Goal: Task Accomplishment & Management: Complete application form

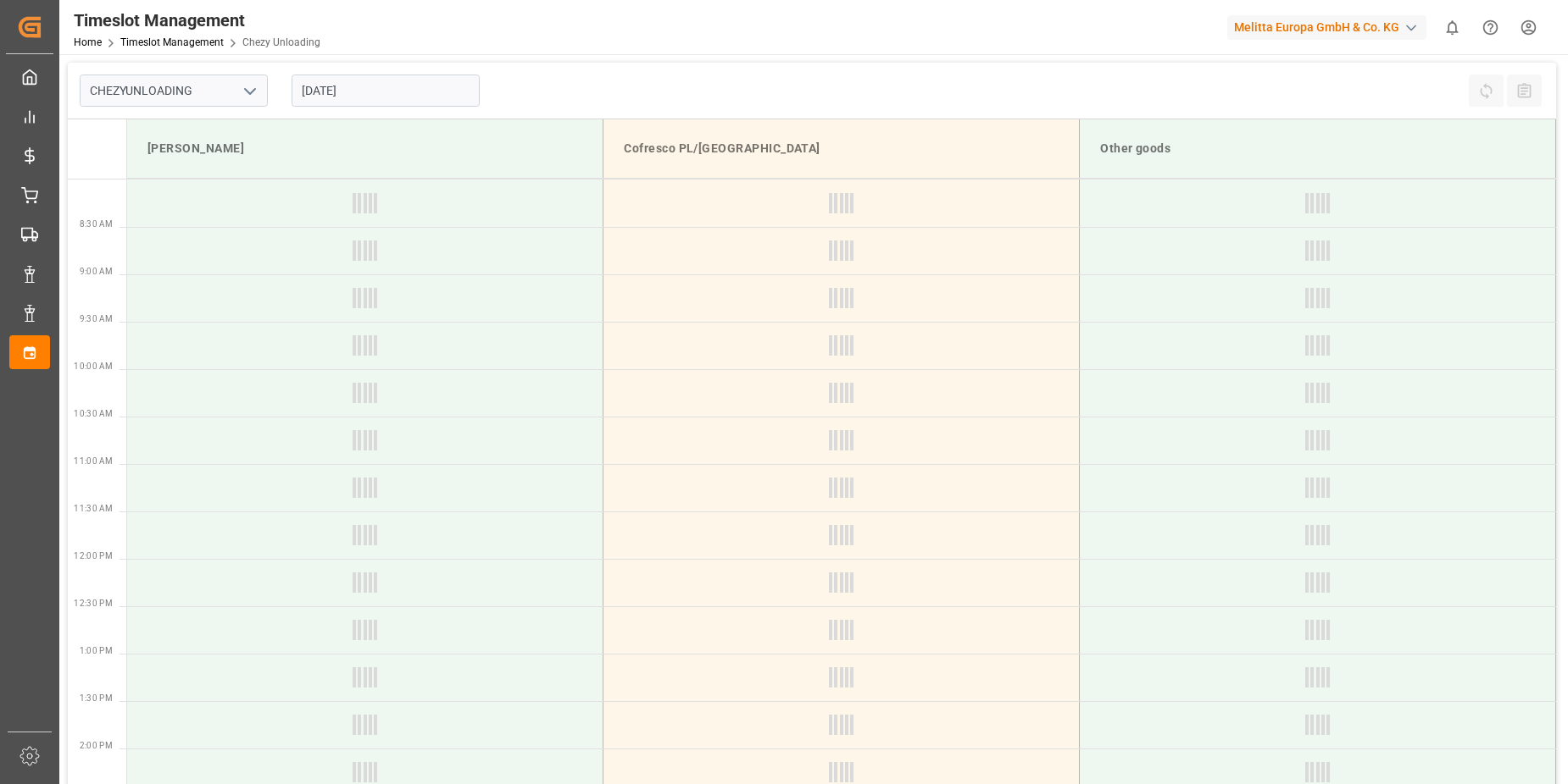
type input "Chezy Unloading"
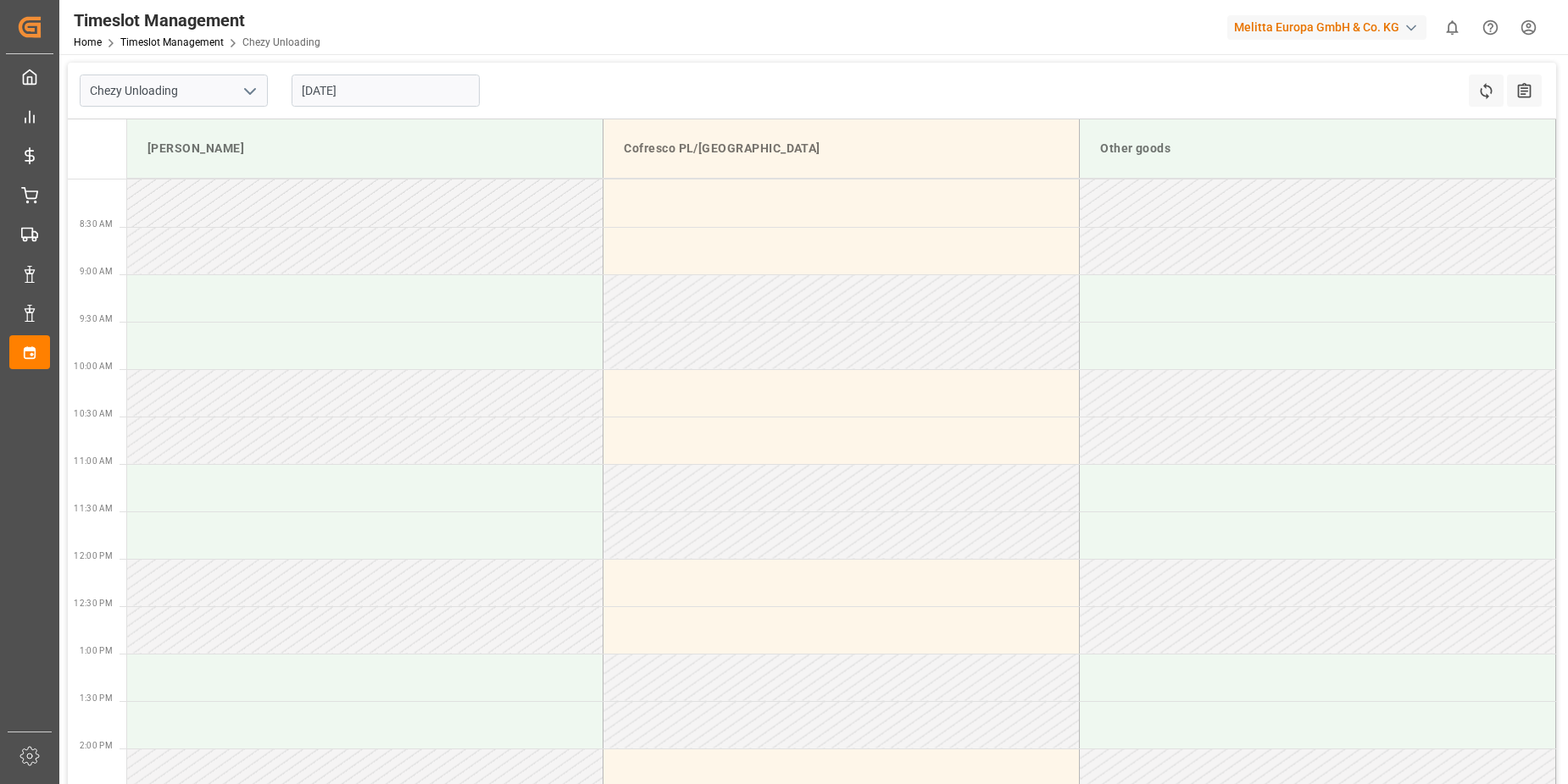
click at [368, 88] on input "[DATE]" at bounding box center [386, 90] width 188 height 33
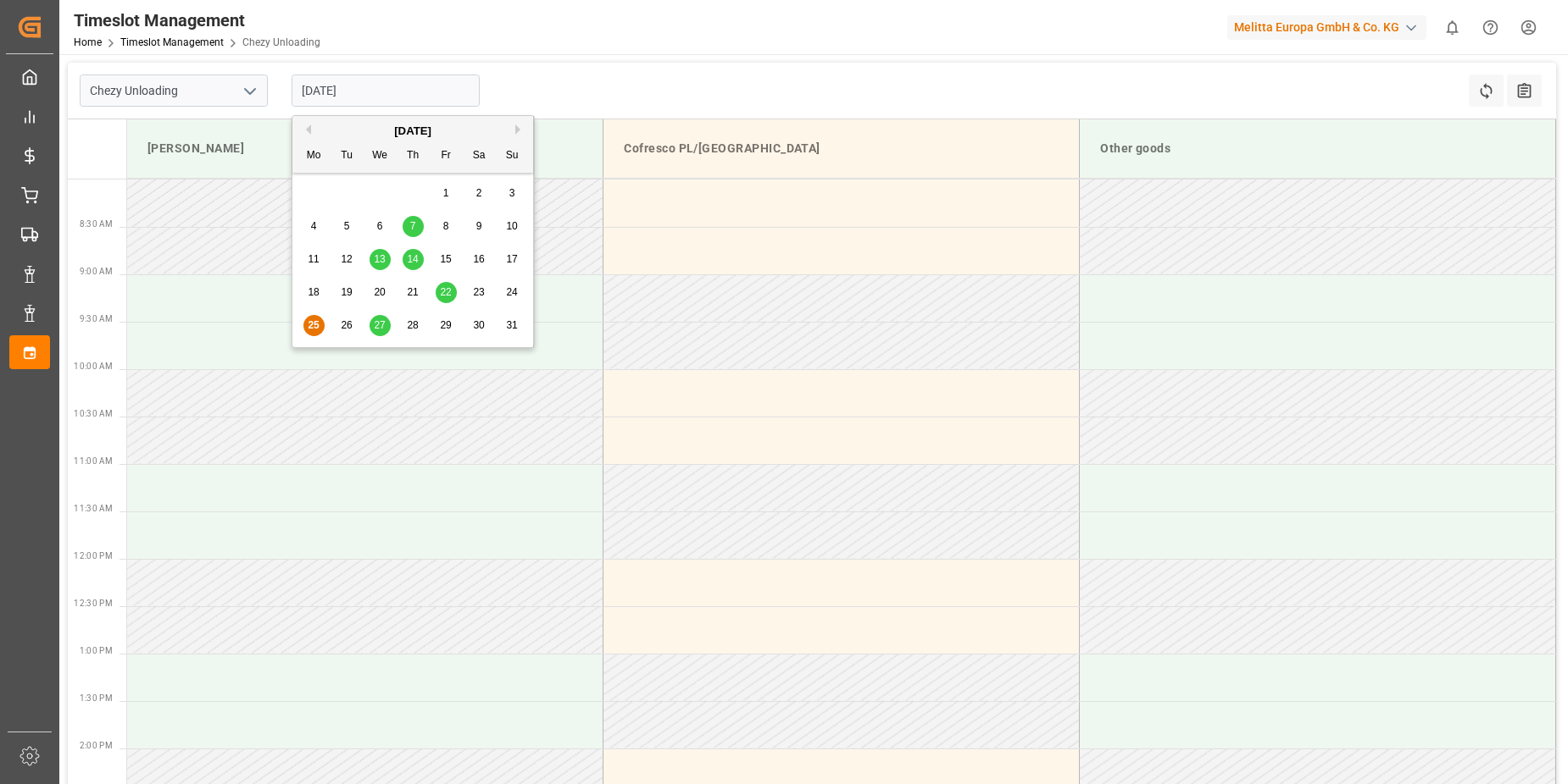
click at [410, 330] on span "28" at bounding box center [413, 325] width 11 height 12
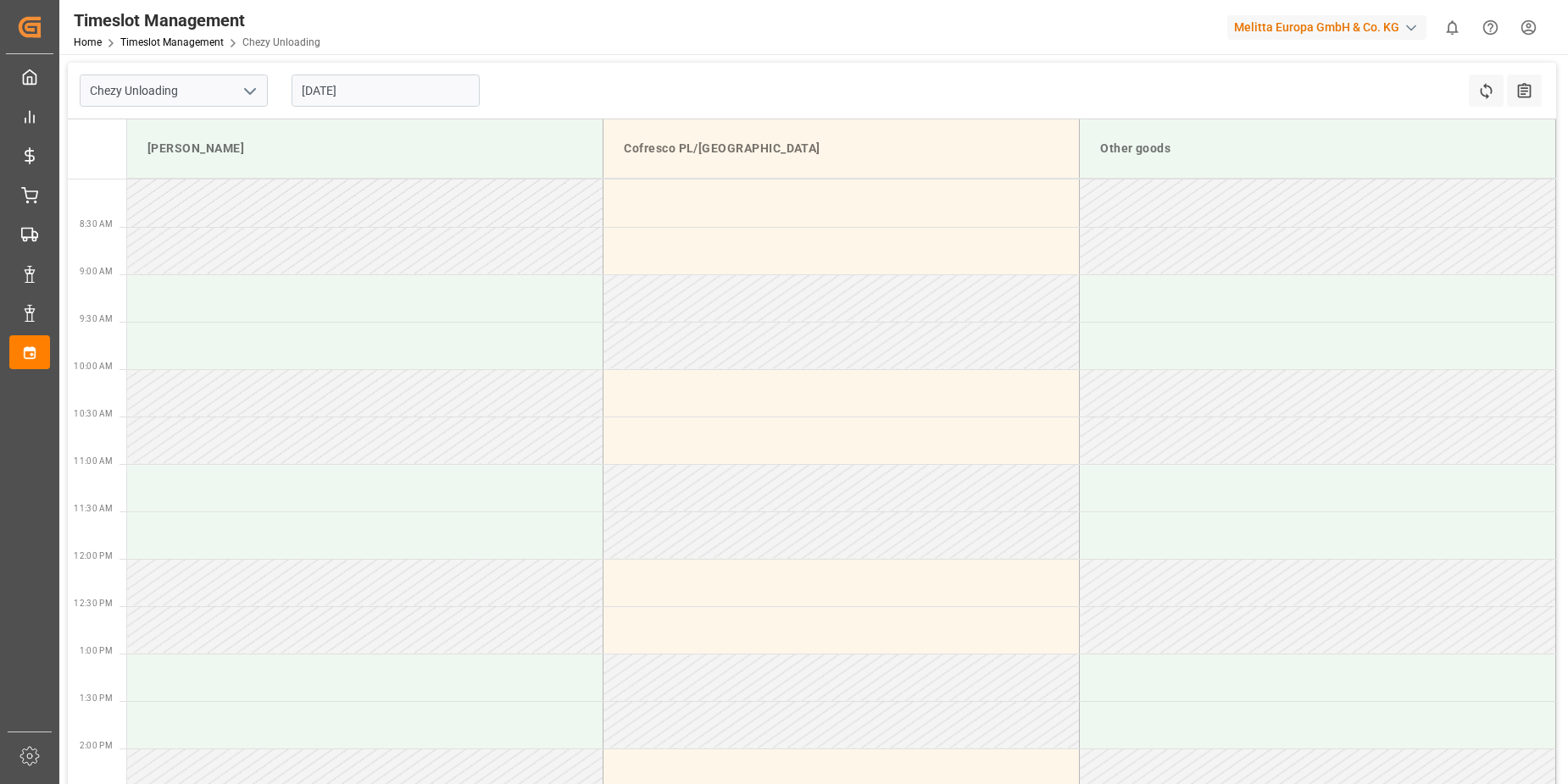
click at [319, 93] on input "[DATE]" at bounding box center [386, 90] width 188 height 33
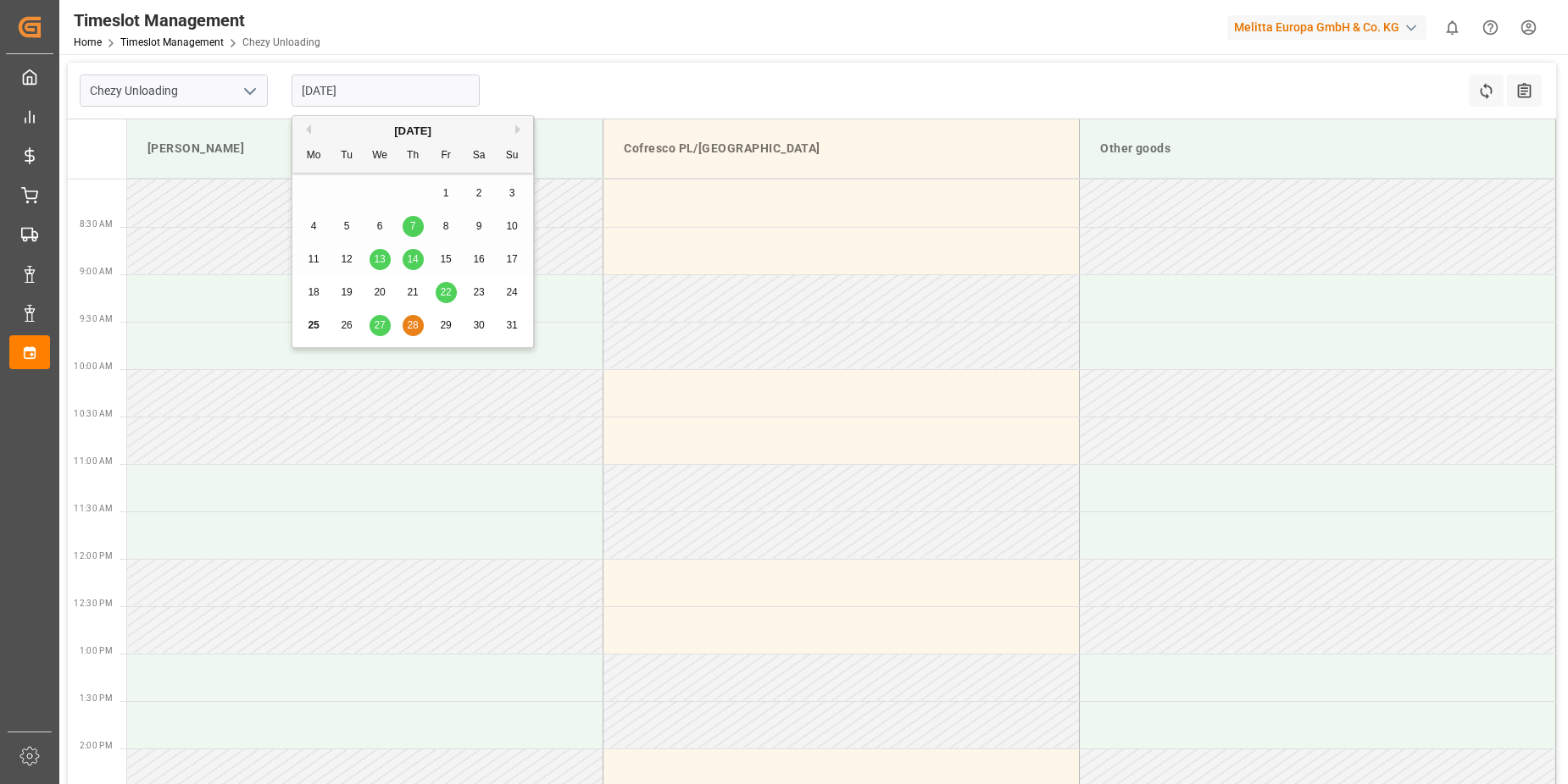
click at [376, 328] on div "Previous Month Next Month [DATE] Mo Tu We Th Fr Sa Su 28 29 30 31 1 2 3 4 5 6 7…" at bounding box center [414, 234] width 244 height 238
click at [376, 327] on span "27" at bounding box center [379, 325] width 11 height 12
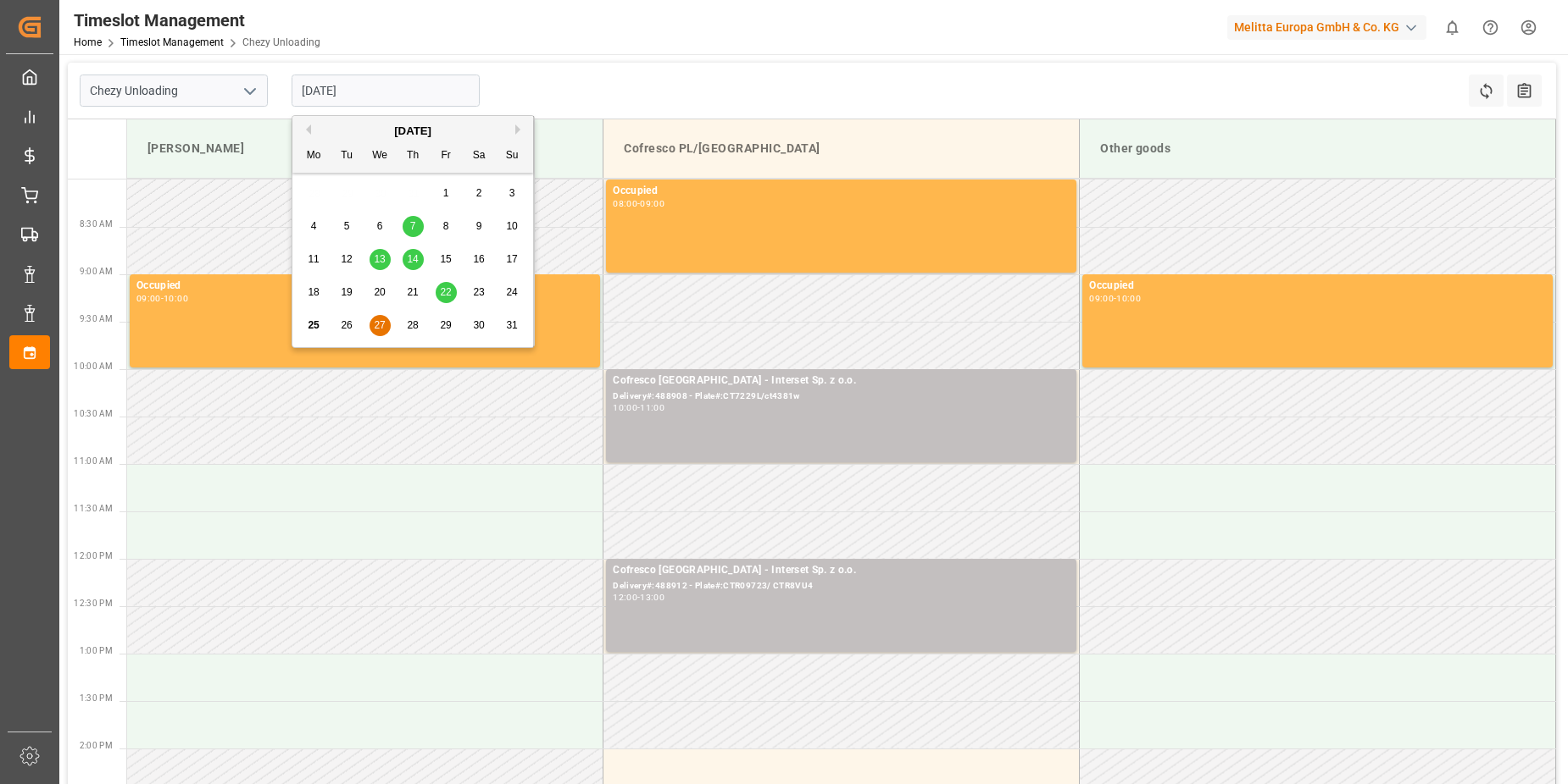
click at [312, 85] on input "[DATE]" at bounding box center [386, 90] width 188 height 33
click at [416, 320] on span "28" at bounding box center [413, 325] width 11 height 12
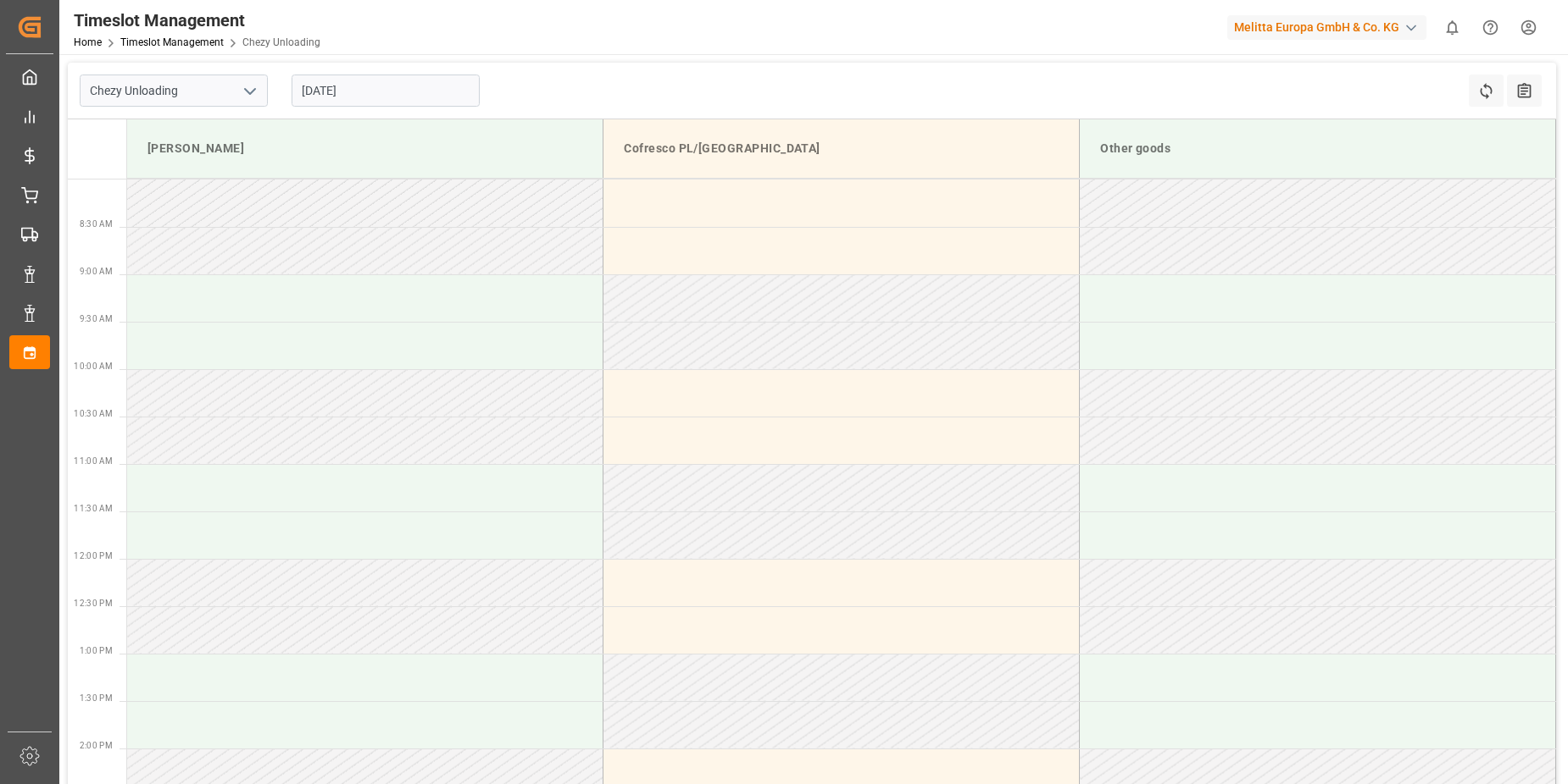
click at [310, 89] on input "[DATE]" at bounding box center [386, 90] width 188 height 33
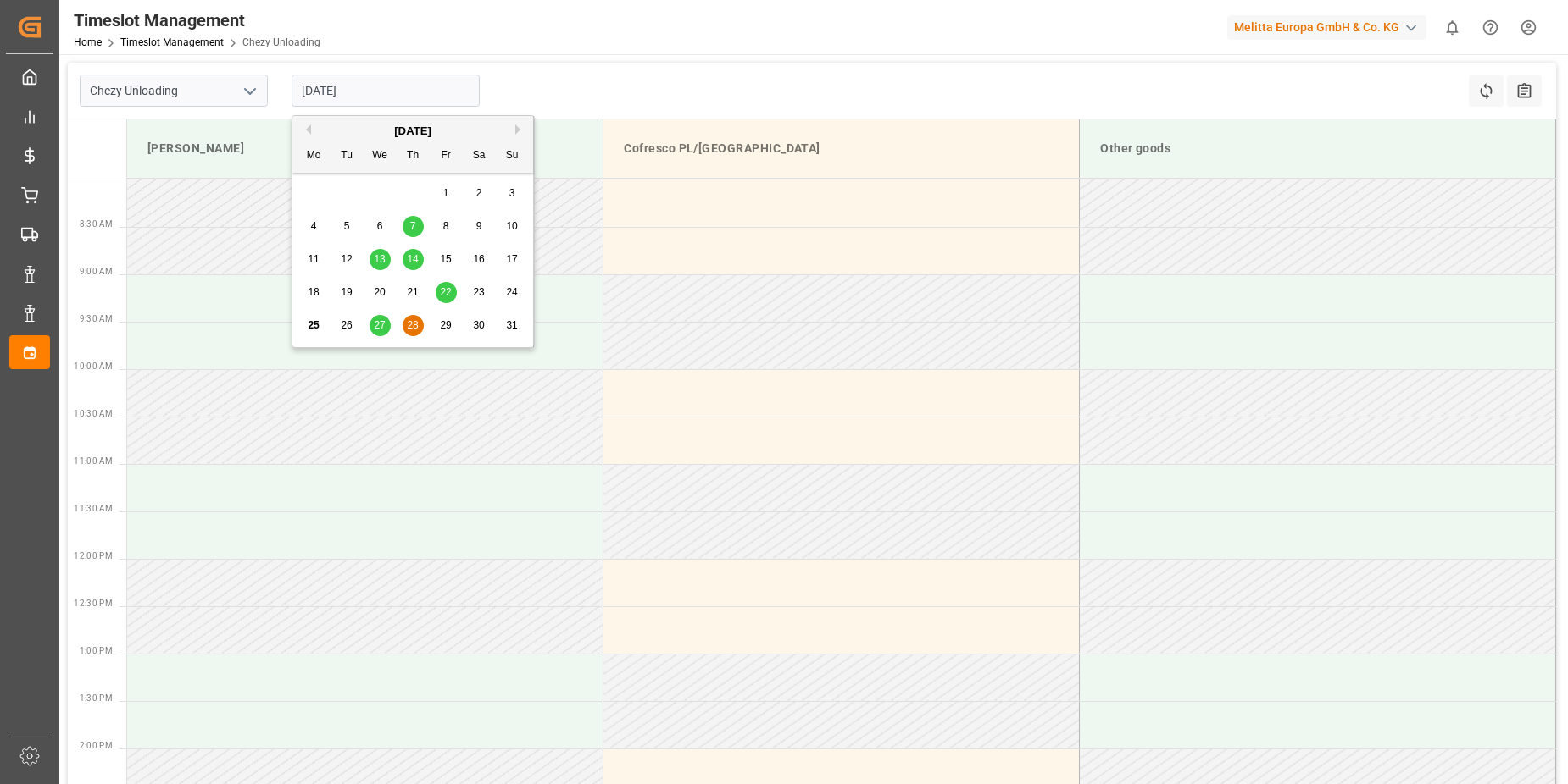
click at [389, 328] on div "27" at bounding box center [380, 326] width 21 height 20
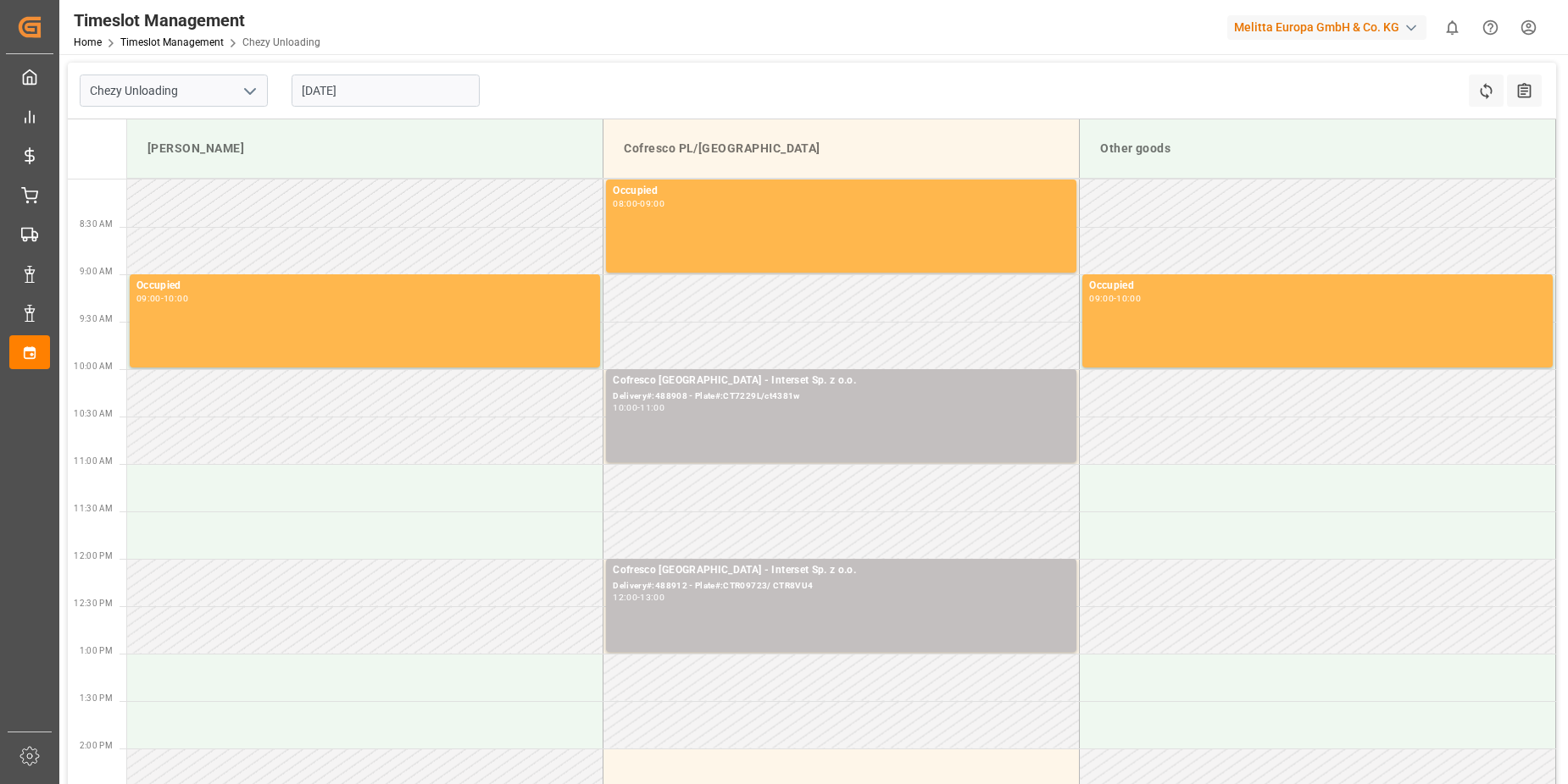
click at [324, 93] on input "[DATE]" at bounding box center [386, 90] width 188 height 33
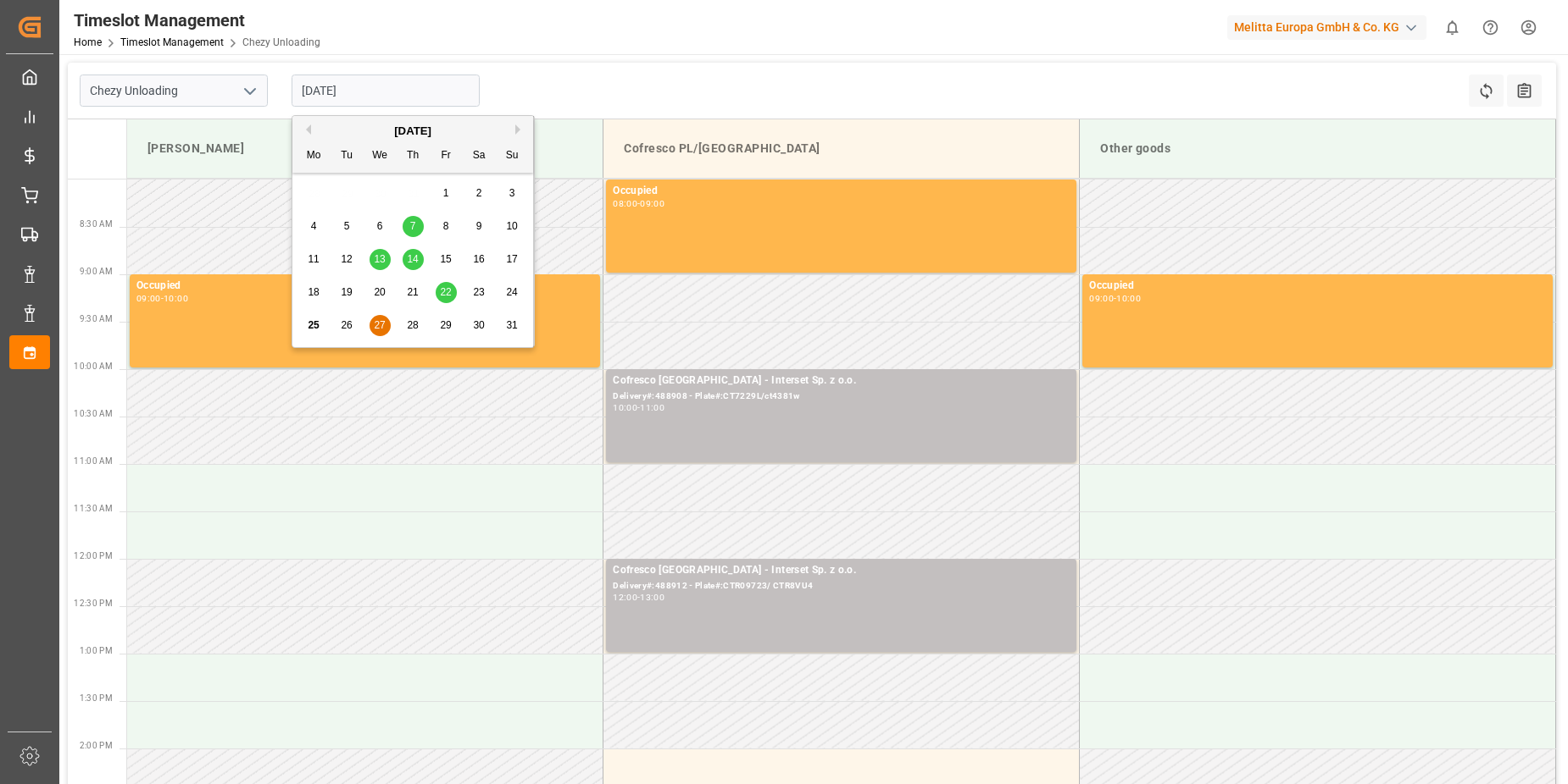
click at [410, 332] on span "28" at bounding box center [413, 325] width 11 height 12
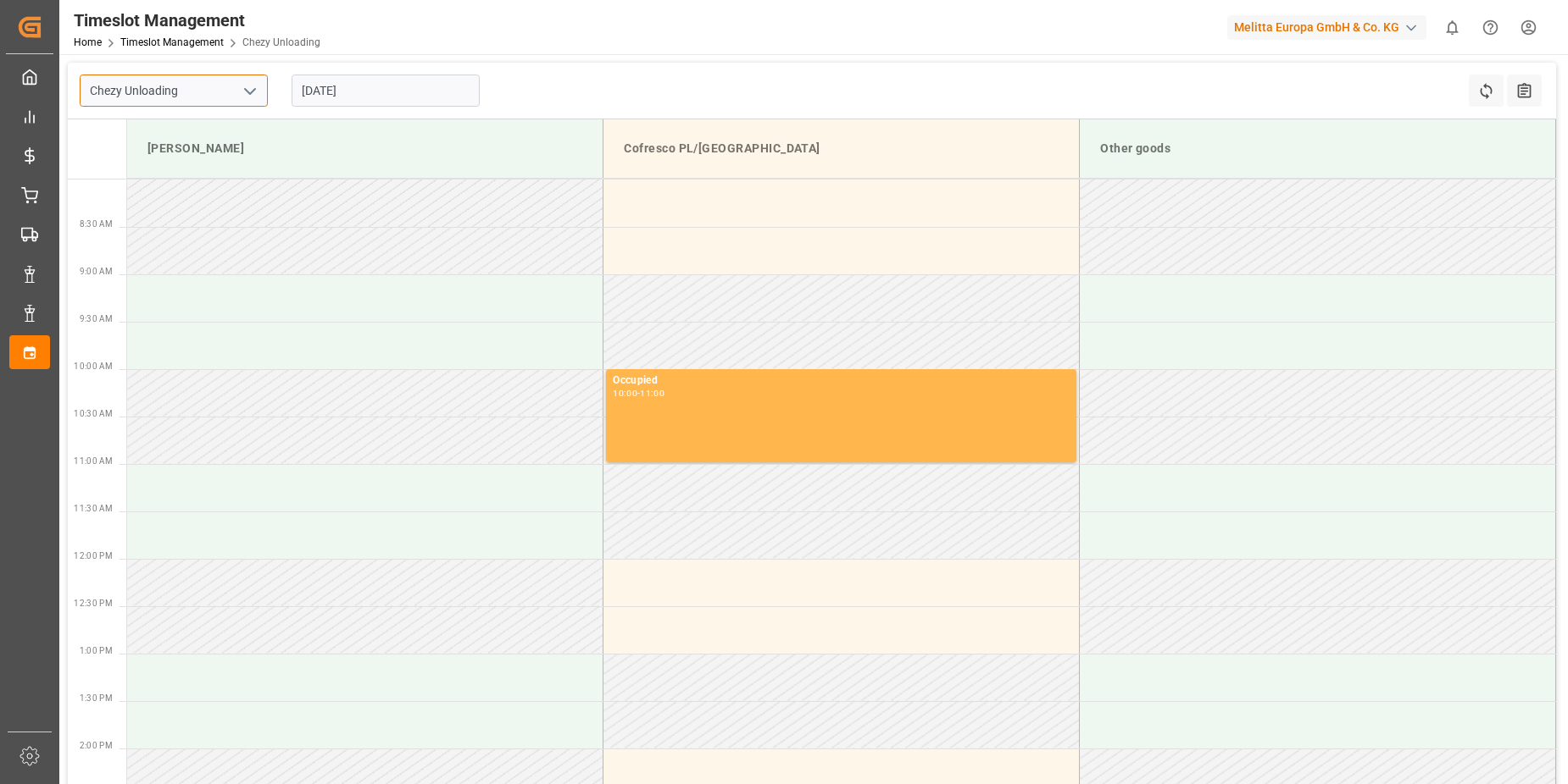
click at [152, 93] on input "Chezy Unloading" at bounding box center [174, 90] width 188 height 33
click at [316, 98] on input "[DATE]" at bounding box center [386, 90] width 188 height 33
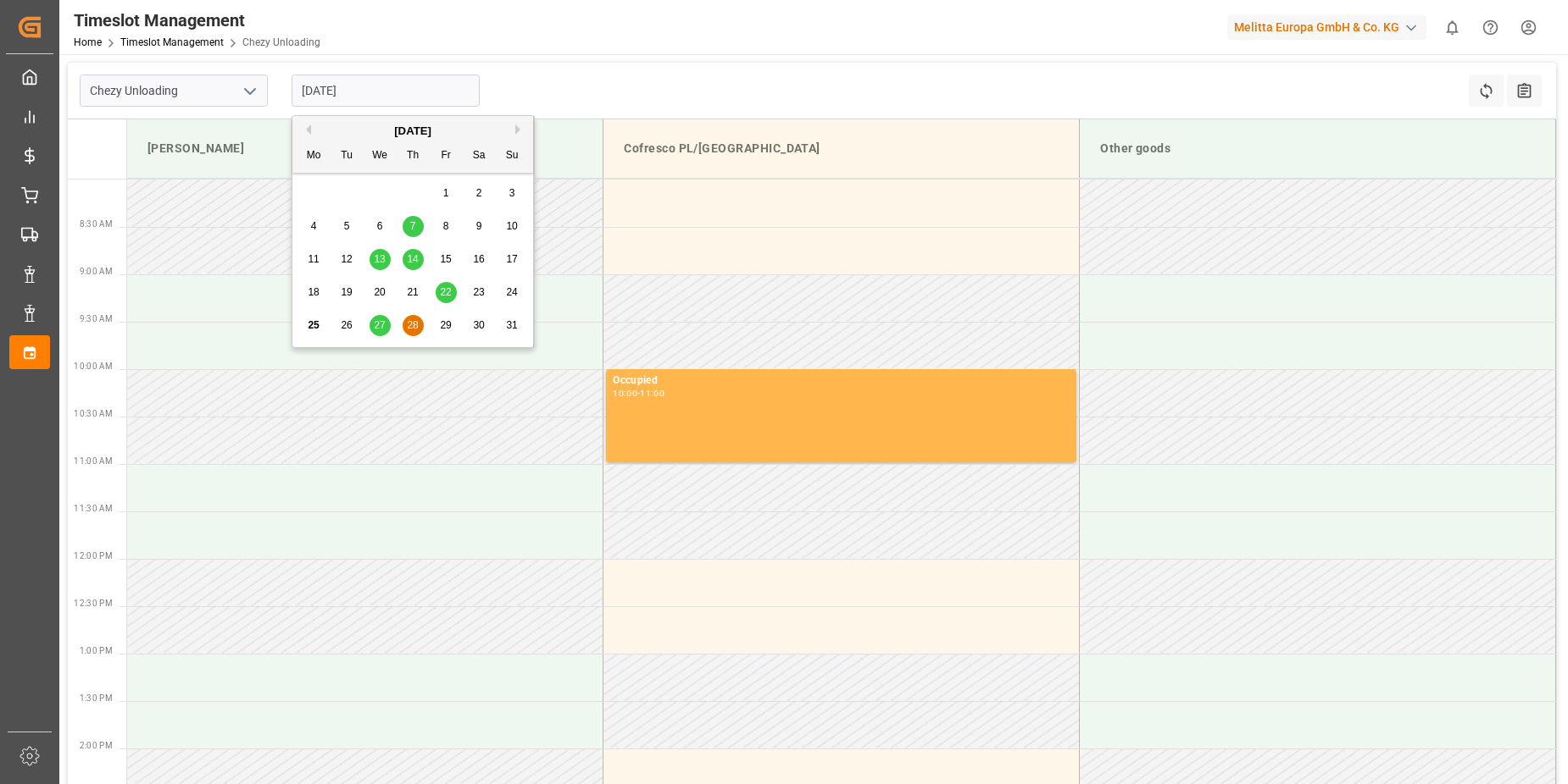
click at [381, 325] on span "27" at bounding box center [379, 325] width 11 height 12
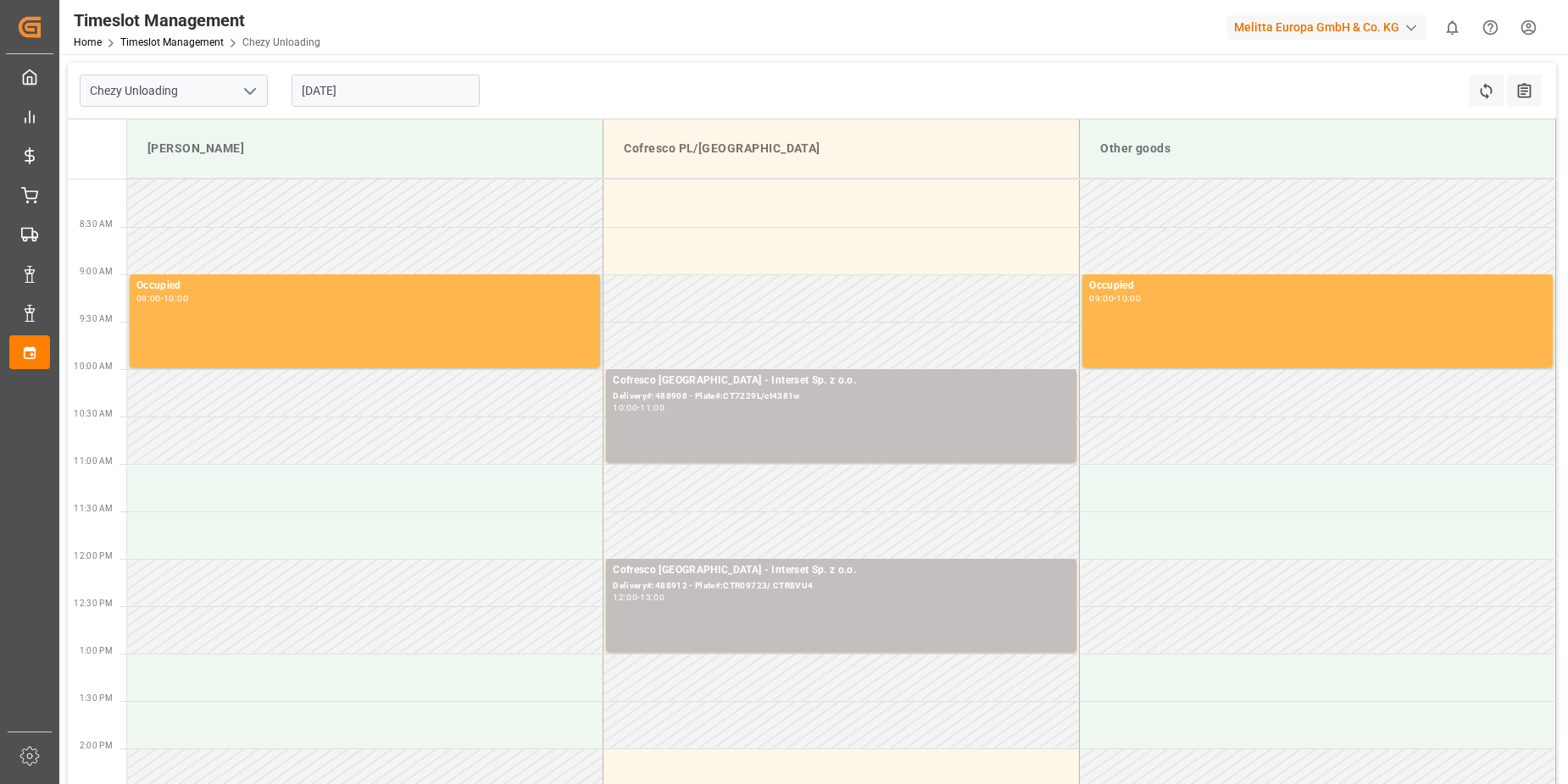
click at [339, 91] on input "[DATE]" at bounding box center [386, 90] width 188 height 33
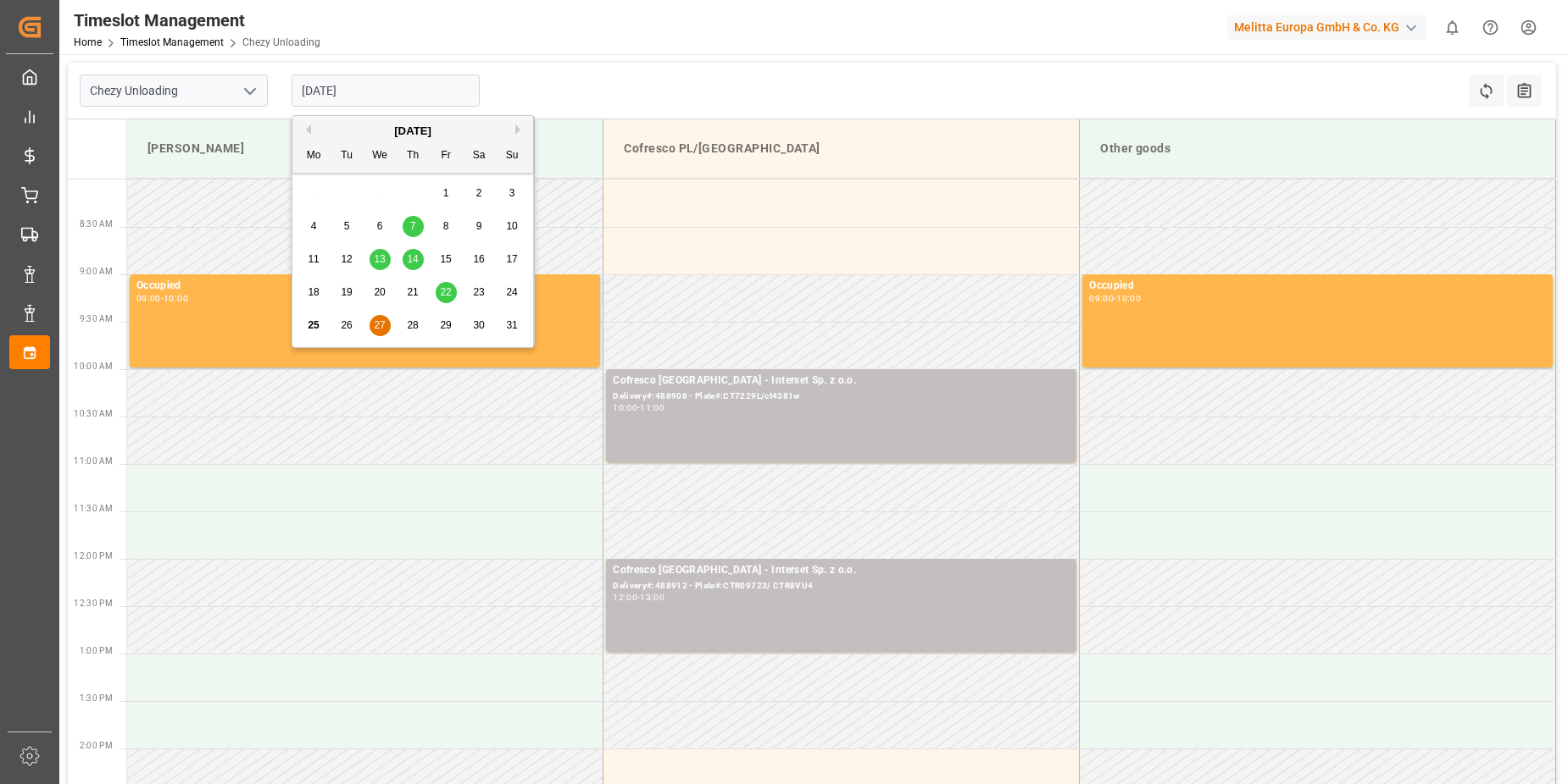
click at [417, 330] on span "28" at bounding box center [413, 325] width 11 height 12
type input "[DATE]"
